Goal: Book appointment/travel/reservation

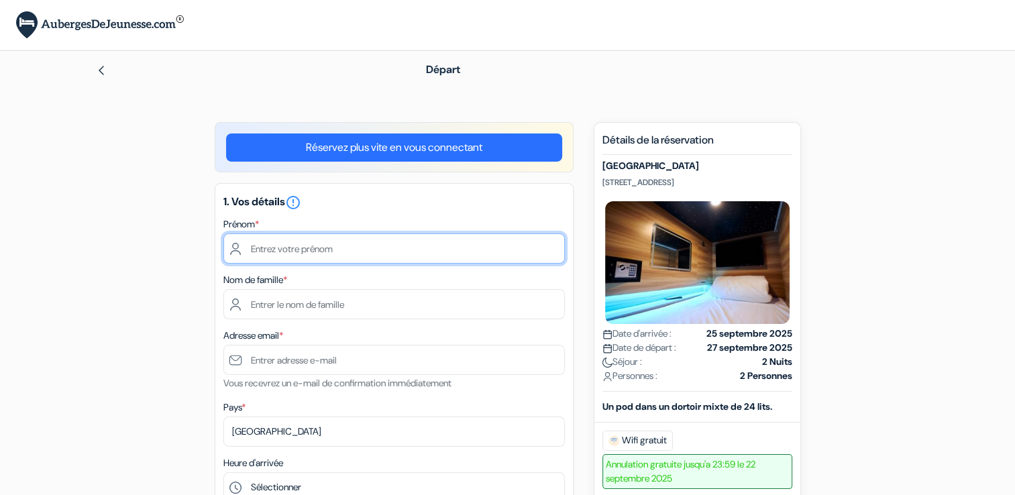
click at [292, 253] on input "text" at bounding box center [393, 248] width 341 height 30
type input "[PERSON_NAME]"
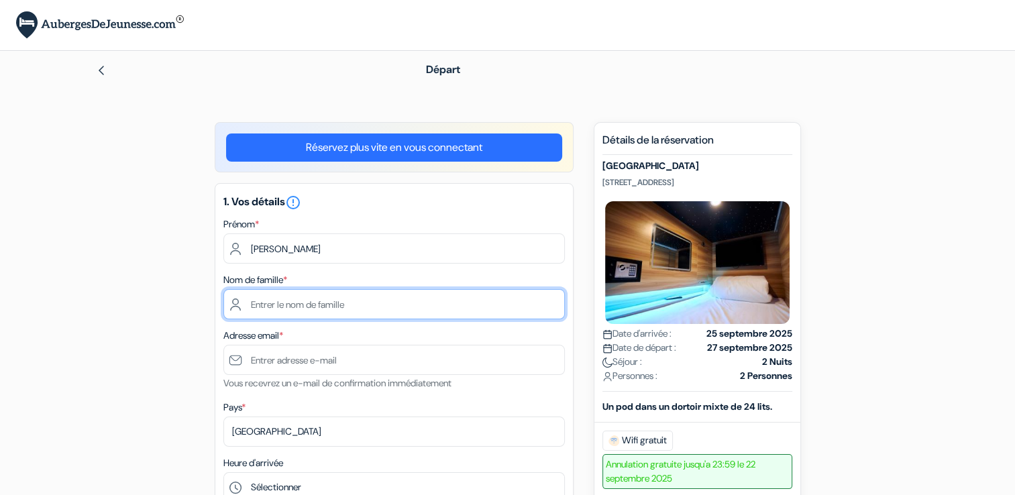
click at [258, 317] on input "text" at bounding box center [393, 304] width 341 height 30
type input "[PERSON_NAME]"
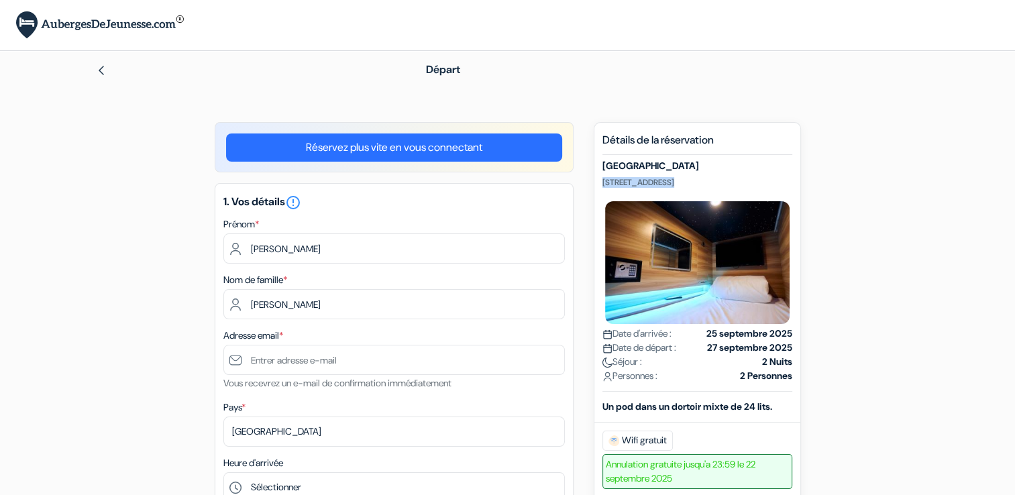
drag, startPoint x: 602, startPoint y: 177, endPoint x: 739, endPoint y: 197, distance: 138.3
click at [739, 197] on div "Pod Hotel [STREET_ADDRESS] Date d'arrivée : 25 septembre 2025 Date de départ : …" at bounding box center [697, 275] width 190 height 231
copy p "[STREET_ADDRESS]"
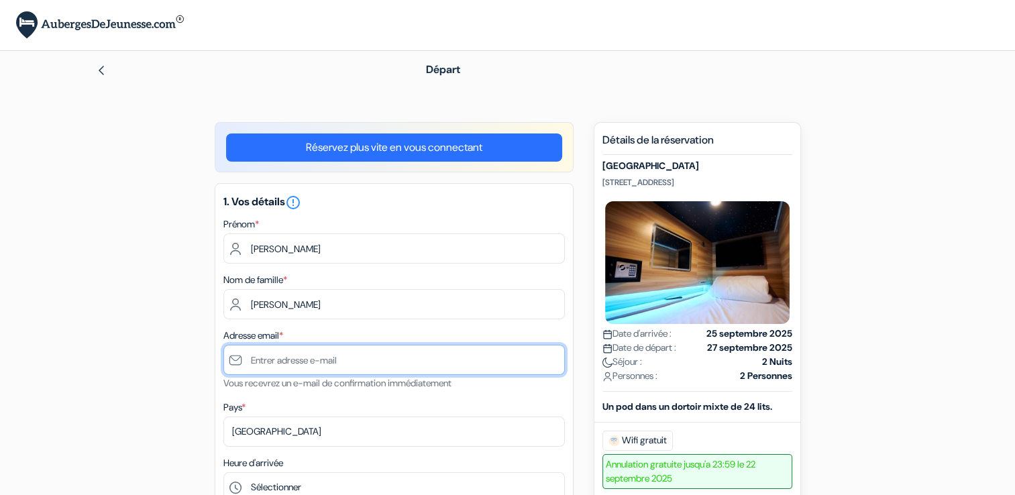
click at [376, 363] on input "text" at bounding box center [393, 360] width 341 height 30
type input "[EMAIL_ADDRESS][DOMAIN_NAME]"
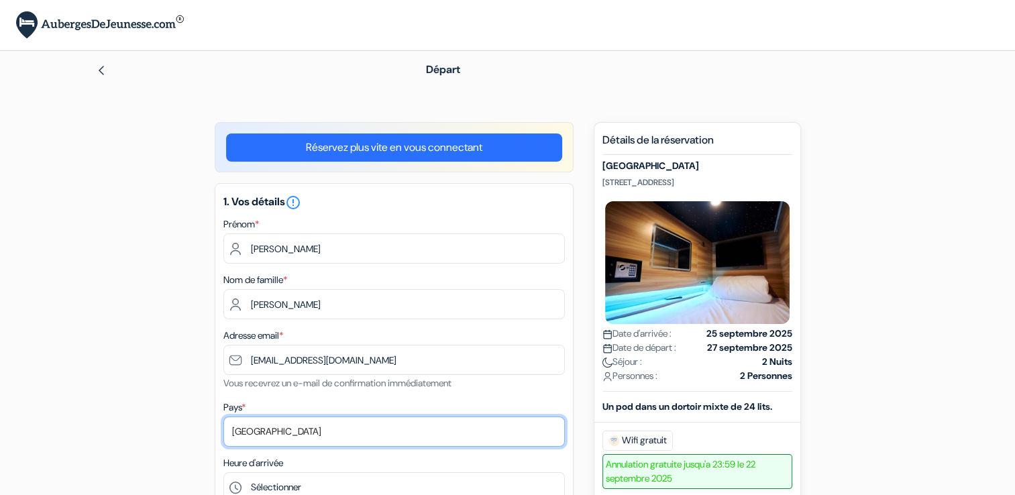
click at [356, 425] on select "Selectionner le pays Abkhazie [GEOGRAPHIC_DATA] [GEOGRAPHIC_DATA] Du [GEOGRAPHI…" at bounding box center [393, 431] width 341 height 30
click at [223, 417] on select "Selectionner le pays Abkhazie [GEOGRAPHIC_DATA] [GEOGRAPHIC_DATA] Du [GEOGRAPHI…" at bounding box center [393, 431] width 341 height 30
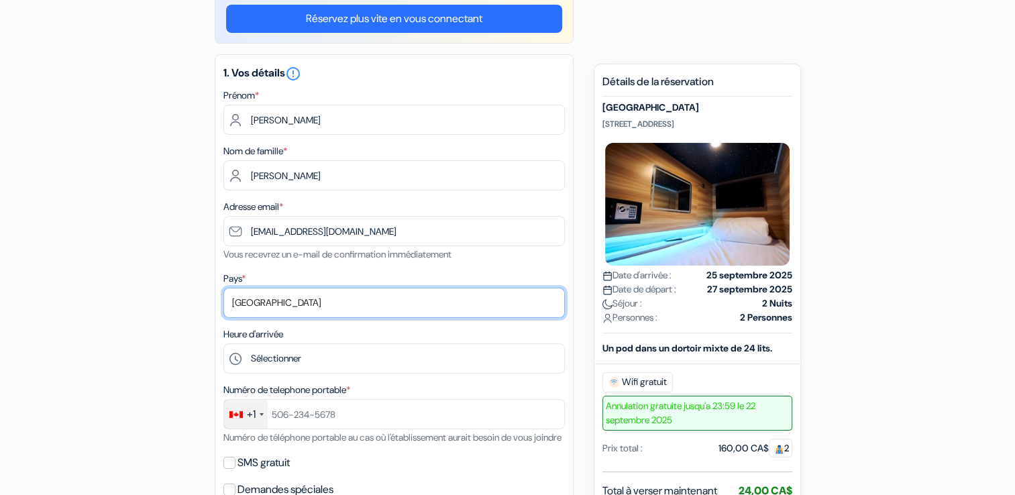
scroll to position [147, 0]
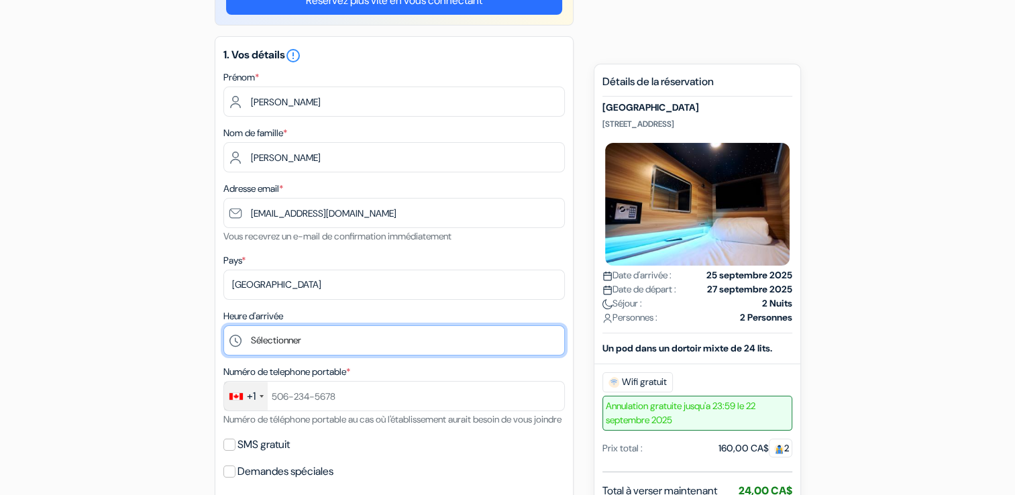
click at [386, 343] on select "Sélectionner 1:00 2:00 3:00 4:00 5:00 6:00 7:00 8:00 9:00 10:00 11:00 12:00 13:…" at bounding box center [393, 340] width 341 height 30
select select "13"
click at [223, 326] on select "Sélectionner 1:00 2:00 3:00 4:00 5:00 6:00 7:00 8:00 9:00 10:00 11:00 12:00 13:…" at bounding box center [393, 340] width 341 height 30
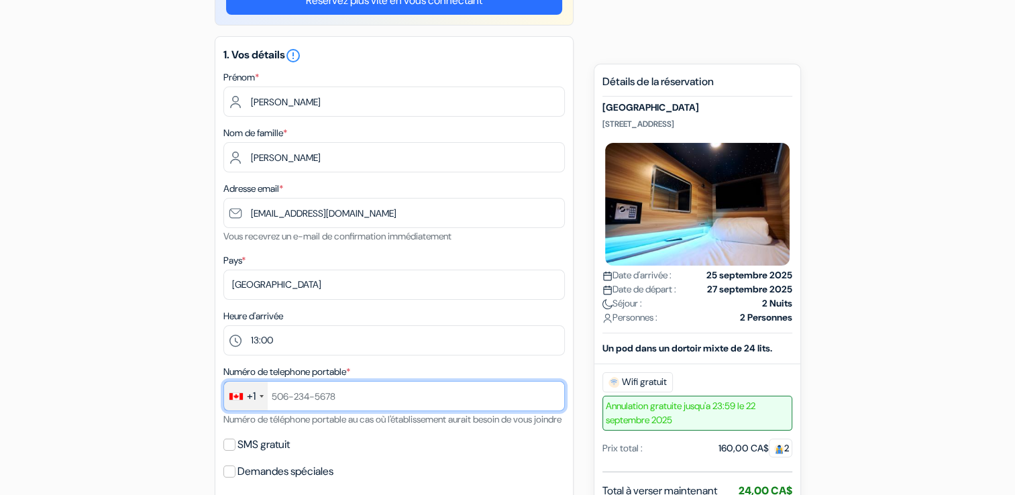
click at [360, 392] on input "text" at bounding box center [393, 396] width 341 height 30
click at [412, 396] on input "text" at bounding box center [393, 396] width 341 height 30
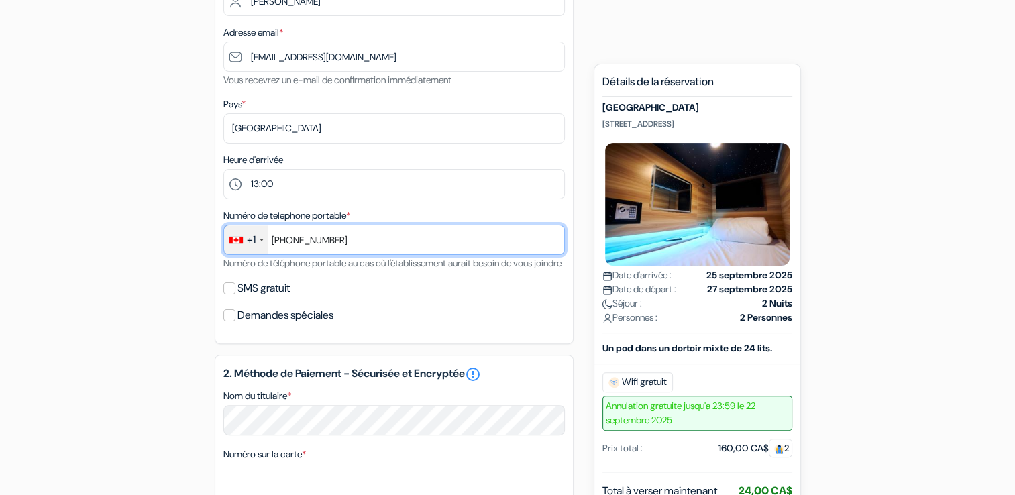
scroll to position [333, 0]
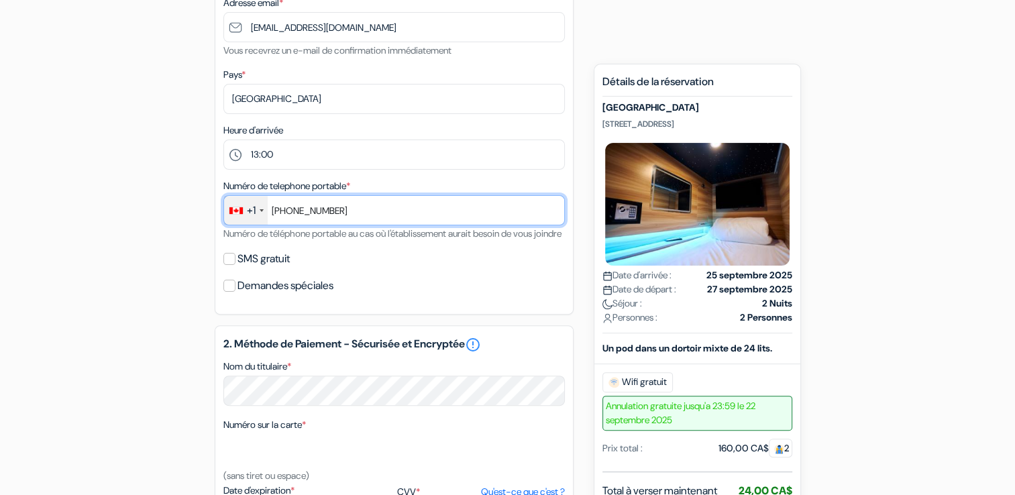
type input "[PHONE_NUMBER]"
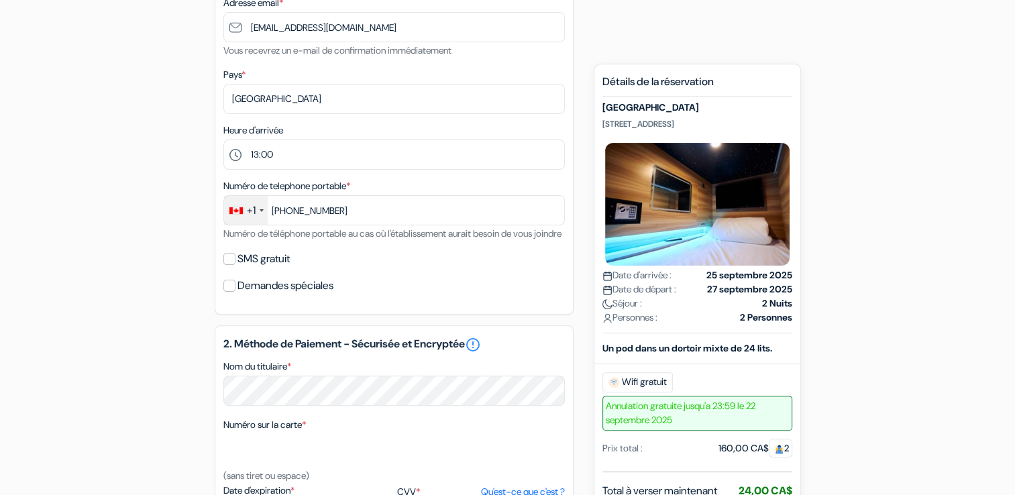
click at [234, 268] on div "SMS gratuit" at bounding box center [393, 258] width 341 height 19
click at [227, 267] on div "SMS gratuit" at bounding box center [393, 258] width 341 height 19
click at [227, 265] on input "SMS gratuit" at bounding box center [229, 259] width 12 height 12
checkbox input "true"
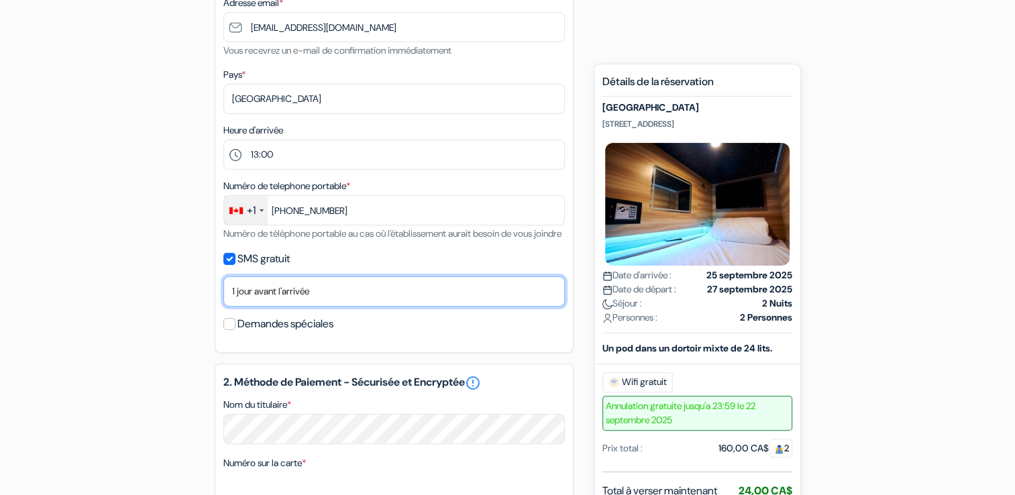
click at [239, 299] on select "Non merci Maintenant Le jour de votre arrivée 1 jour avant l'arrivée 2 jours av…" at bounding box center [393, 291] width 341 height 30
select select "0"
click at [223, 294] on select "Non merci Maintenant Le jour de votre arrivée 1 jour avant l'arrivée 2 jours av…" at bounding box center [393, 291] width 341 height 30
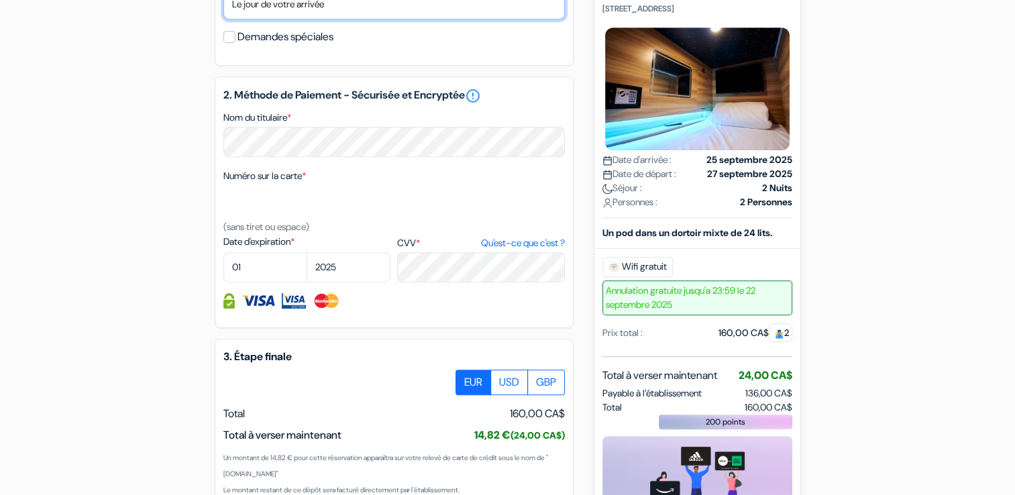
scroll to position [590, 0]
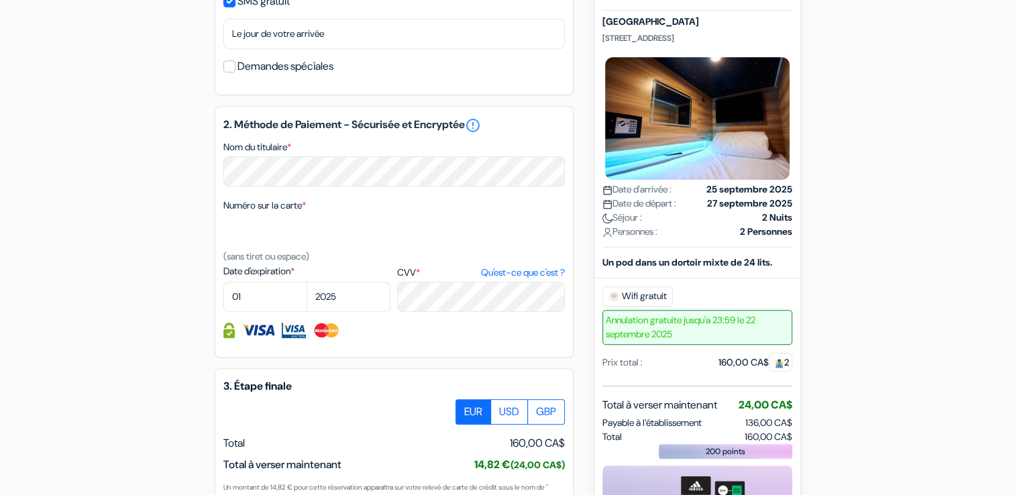
click at [102, 309] on div "add_box [GEOGRAPHIC_DATA] [STREET_ADDRESS] Détails de l'établissement X Pod Hot…" at bounding box center [507, 100] width 885 height 1136
click at [259, 311] on select "01 02 03 04 05 06 07 08 09 10 11 12" at bounding box center [265, 297] width 84 height 30
select select "05"
click at [223, 299] on select "01 02 03 04 05 06 07 08 09 10 11 12" at bounding box center [265, 297] width 84 height 30
click at [351, 312] on select "2025 2026 2027 2028 2029 2030 2031 2032 2033 2034 2035 2036 2037 2038 2039 2040…" at bounding box center [348, 297] width 84 height 30
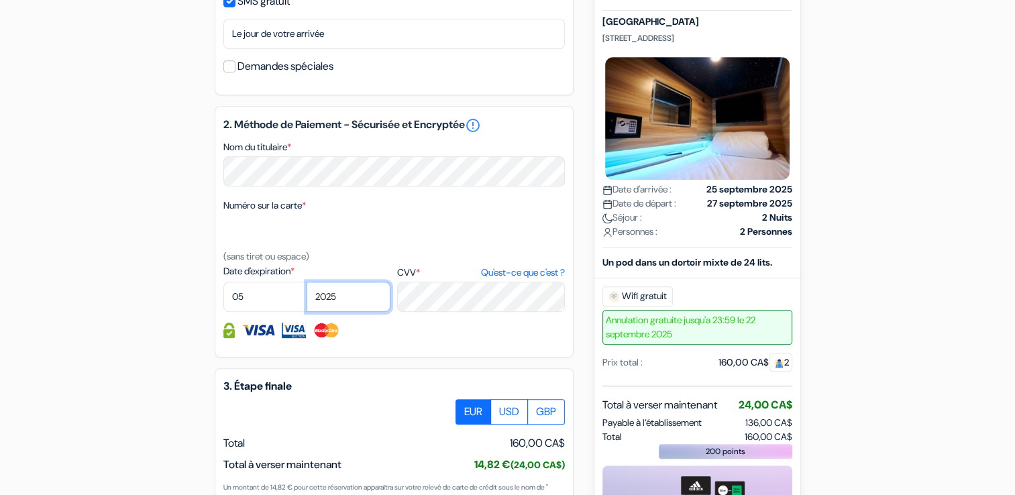
select select "2027"
click at [306, 299] on select "2025 2026 2027 2028 2029 2030 2031 2032 2033 2034 2035 2036 2037 2038 2039 2040…" at bounding box center [348, 297] width 84 height 30
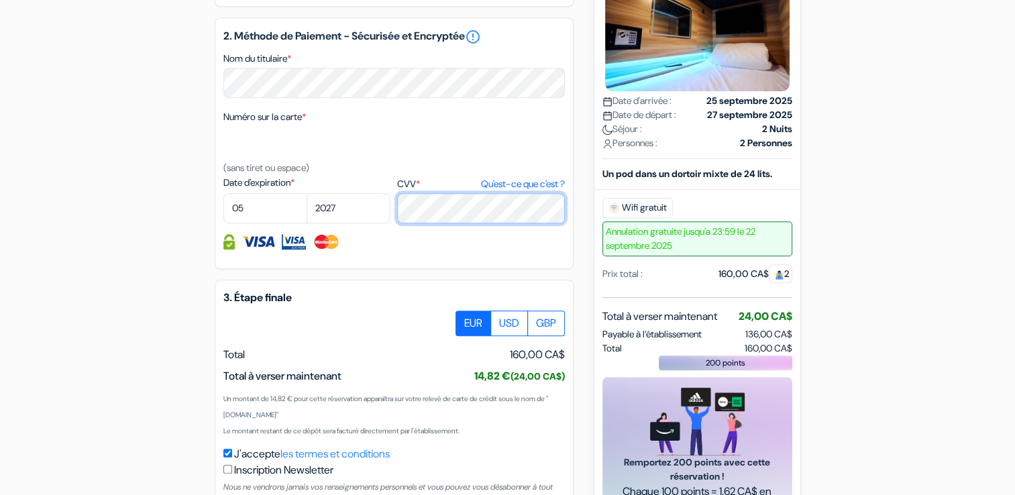
scroll to position [793, 0]
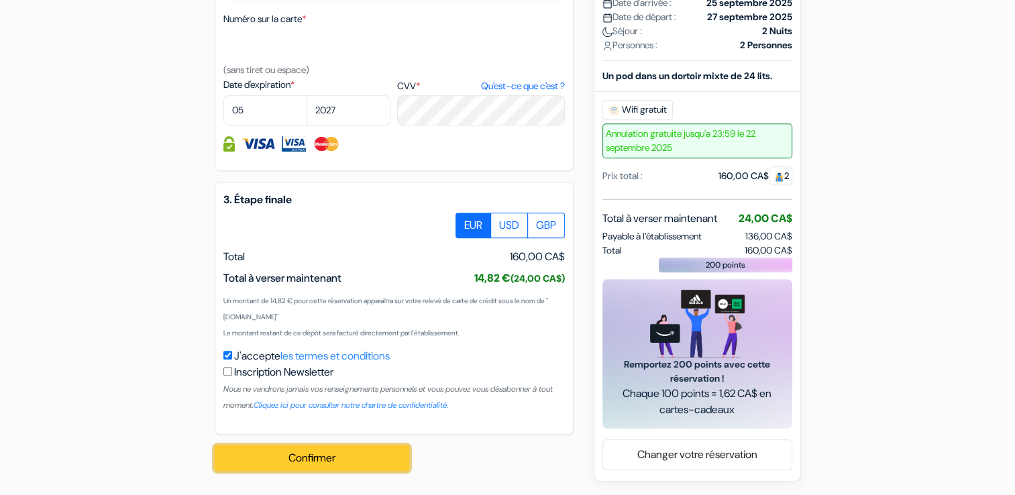
click at [301, 455] on button "Confirmer Loading..." at bounding box center [312, 457] width 194 height 25
